Goal: Information Seeking & Learning: Learn about a topic

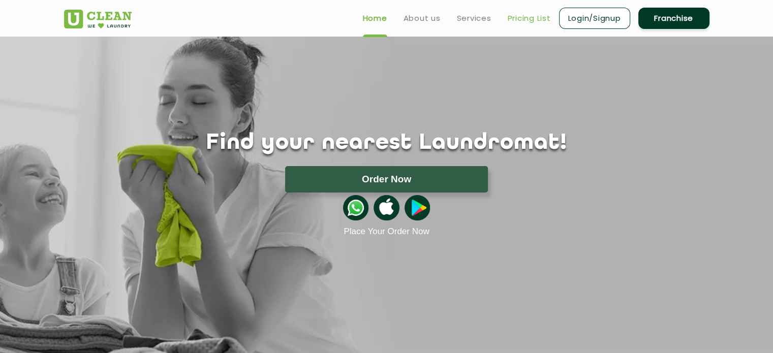
click at [521, 13] on link "Pricing List" at bounding box center [529, 18] width 43 height 12
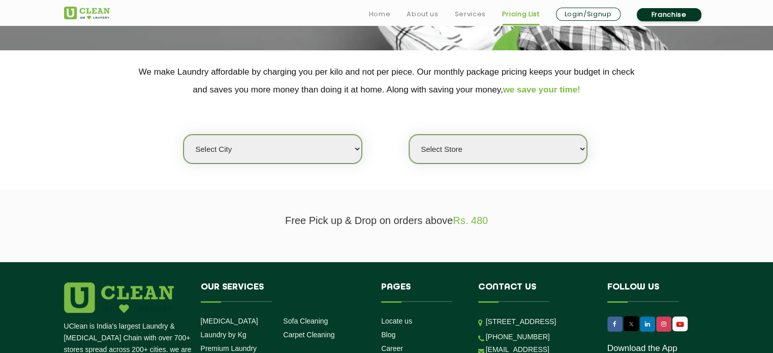
scroll to position [192, 0]
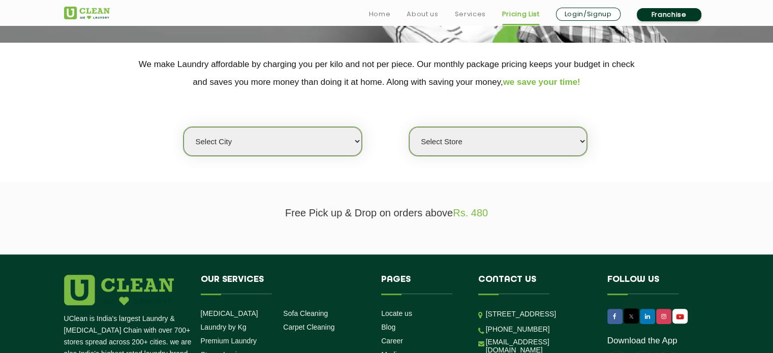
click at [261, 138] on select "Select city [GEOGRAPHIC_DATA] [GEOGRAPHIC_DATA] [GEOGRAPHIC_DATA] [GEOGRAPHIC_D…" at bounding box center [273, 141] width 178 height 29
select select "139"
click at [184, 127] on select "Select city [GEOGRAPHIC_DATA] [GEOGRAPHIC_DATA] [GEOGRAPHIC_DATA] [GEOGRAPHIC_D…" at bounding box center [273, 141] width 178 height 29
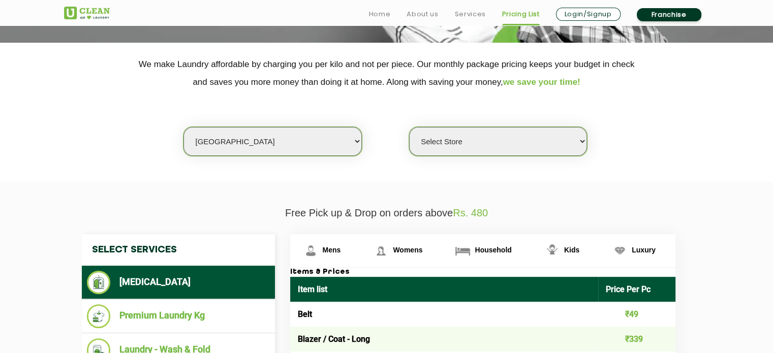
click at [482, 148] on select "Select Store [GEOGRAPHIC_DATA]" at bounding box center [498, 141] width 178 height 29
click at [482, 152] on select "Select Store [GEOGRAPHIC_DATA]" at bounding box center [498, 141] width 178 height 29
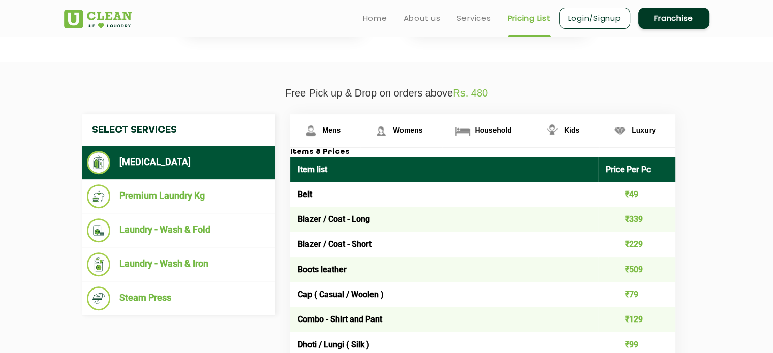
scroll to position [313, 0]
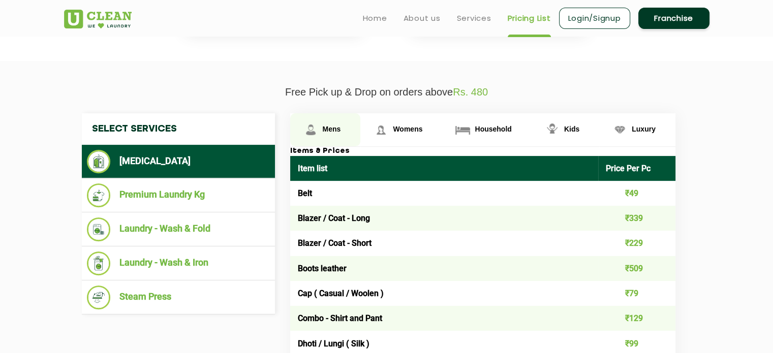
click at [334, 126] on span "Mens" at bounding box center [332, 129] width 18 height 8
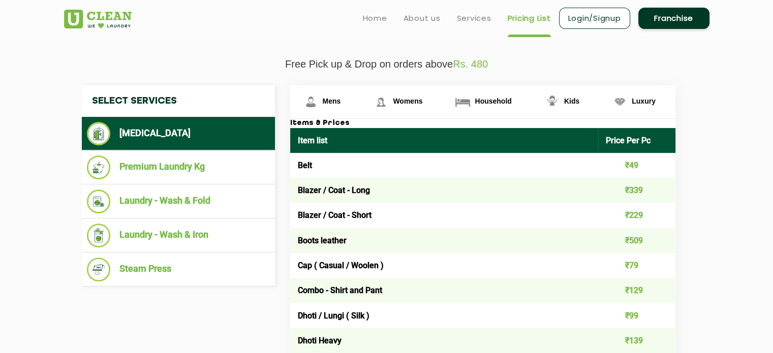
scroll to position [338, 0]
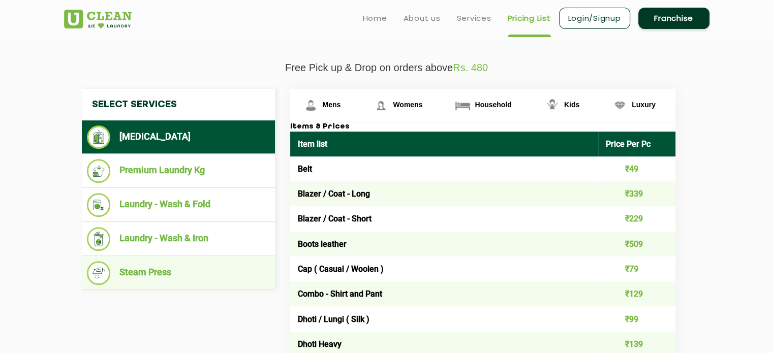
click at [169, 272] on li "Steam Press" at bounding box center [178, 273] width 183 height 24
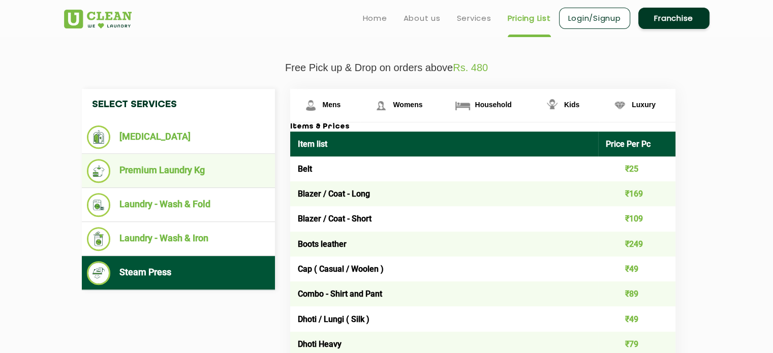
click at [184, 171] on li "Premium Laundry Kg" at bounding box center [178, 171] width 183 height 24
